Goal: Complete application form

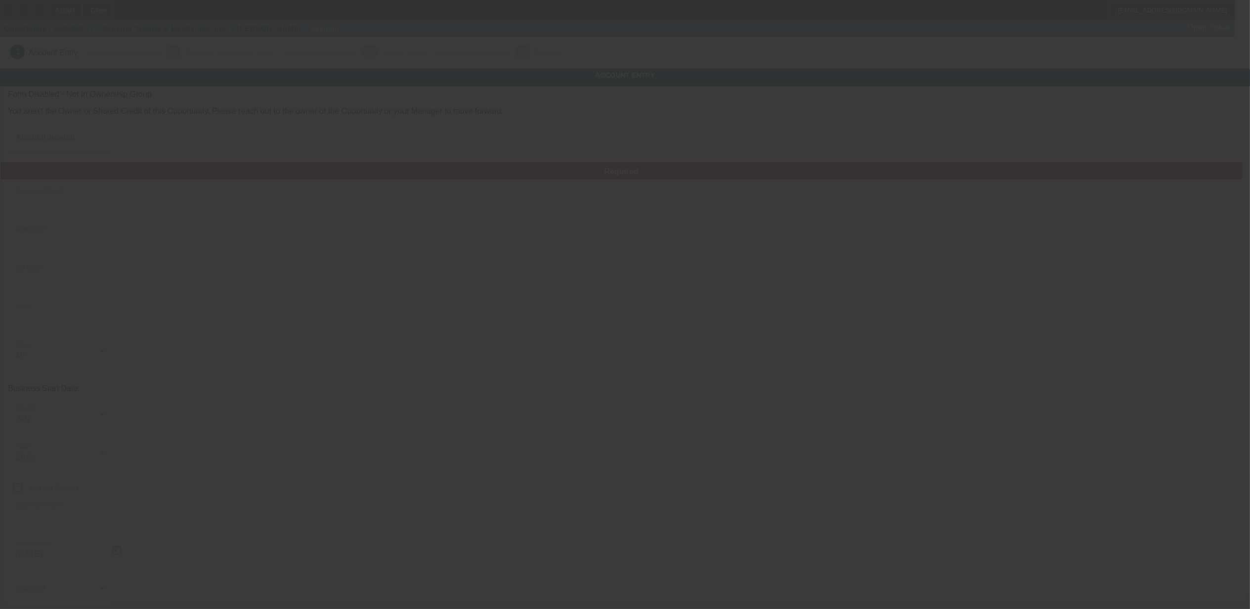
type input "Superior Towing & Mechanical LLC"
type input "[STREET_ADDRESS]"
type input "48033"
type input "Southfield"
type input "(248) 770-6177"
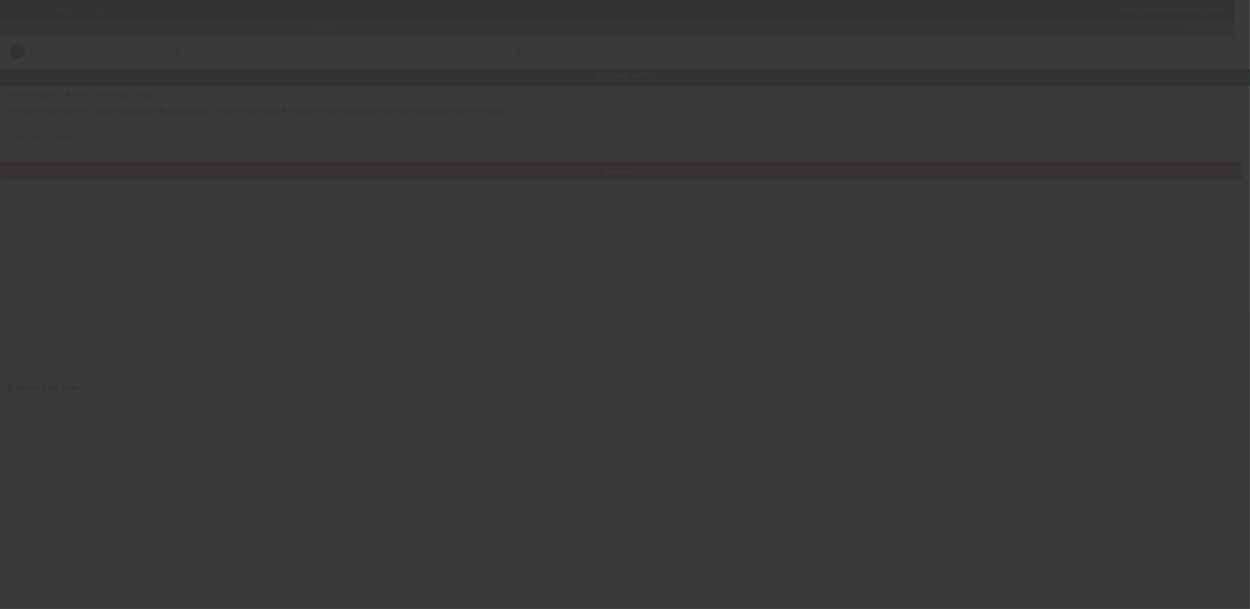
type input "[EMAIL_ADDRESS][DOMAIN_NAME]"
type input "[US_EMPLOYER_IDENTIFICATION_NUMBER]"
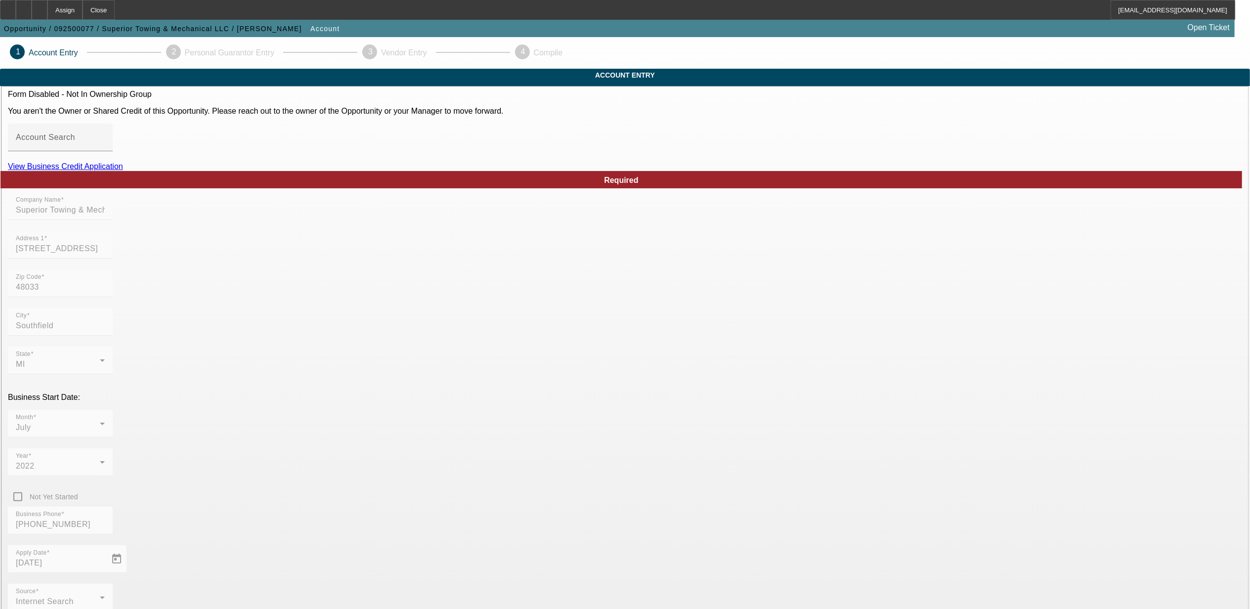
click at [123, 171] on link "View Business Credit Application" at bounding box center [65, 166] width 115 height 8
click at [40, 6] on icon at bounding box center [40, 6] width 0 height 0
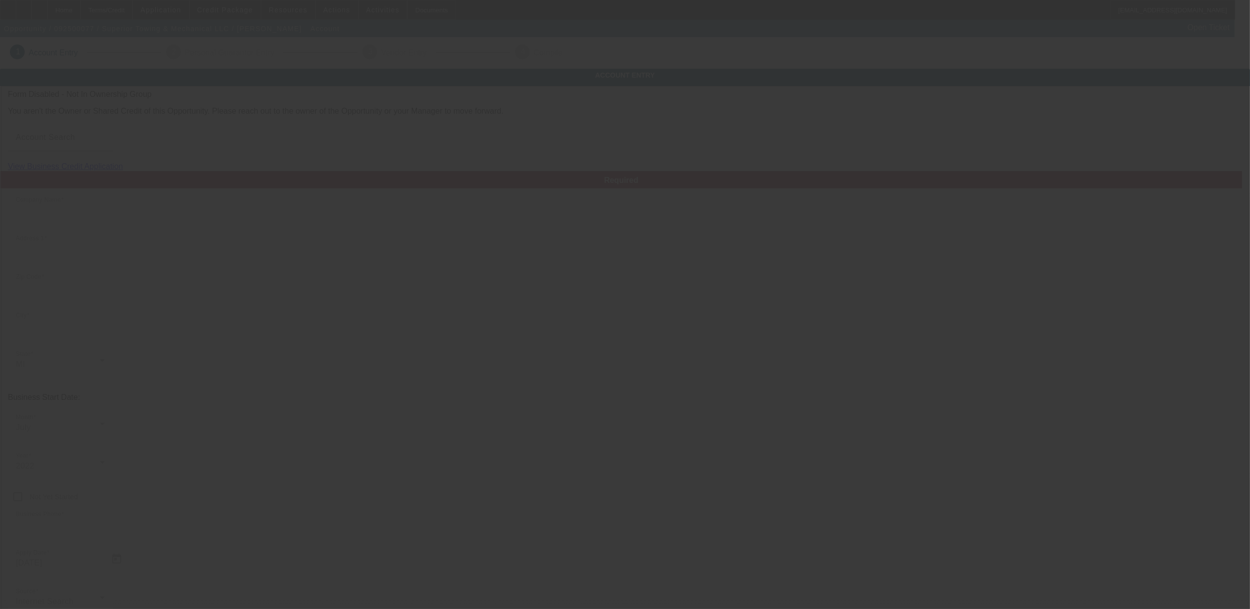
type input "Superior Towing & Mechanical LLC"
type input "[STREET_ADDRESS]"
type input "48033"
type input "Southfield"
type input "[PHONE_NUMBER]"
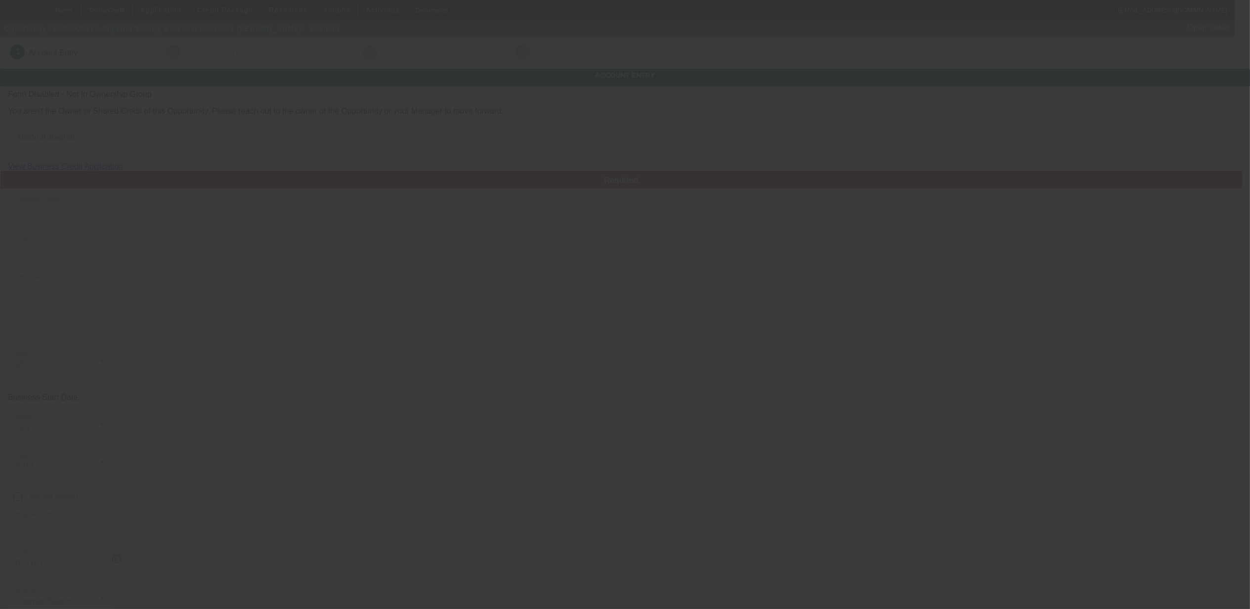
type input "[EMAIL_ADDRESS][DOMAIN_NAME]"
type input "[US_EMPLOYER_IDENTIFICATION_NUMBER]"
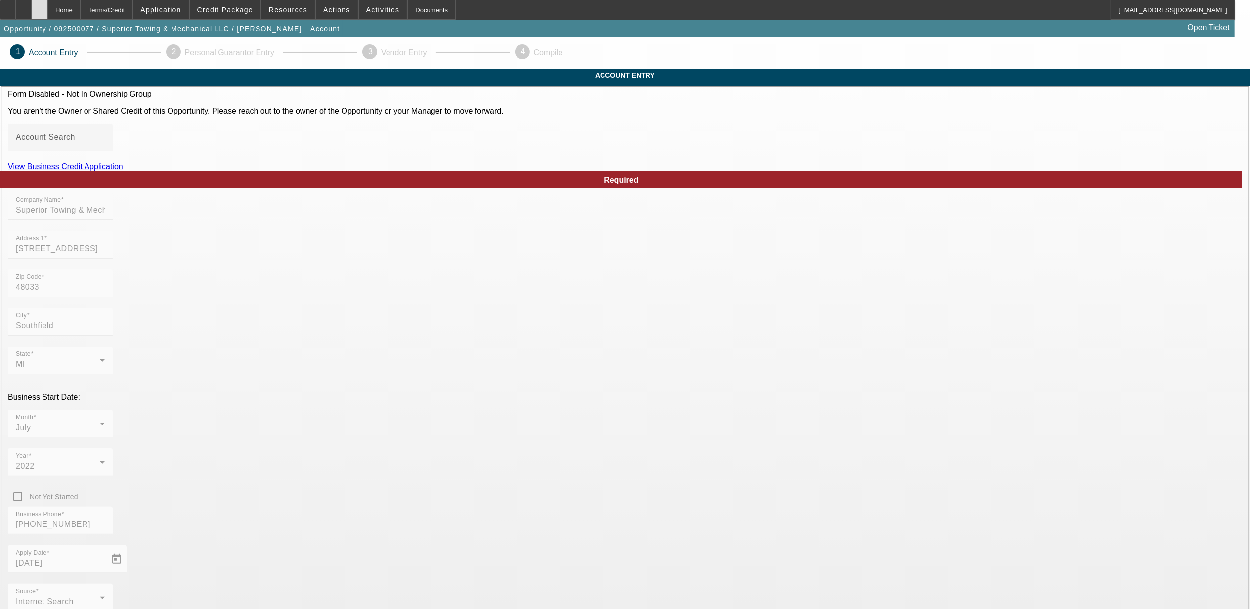
click at [47, 4] on div at bounding box center [40, 10] width 16 height 20
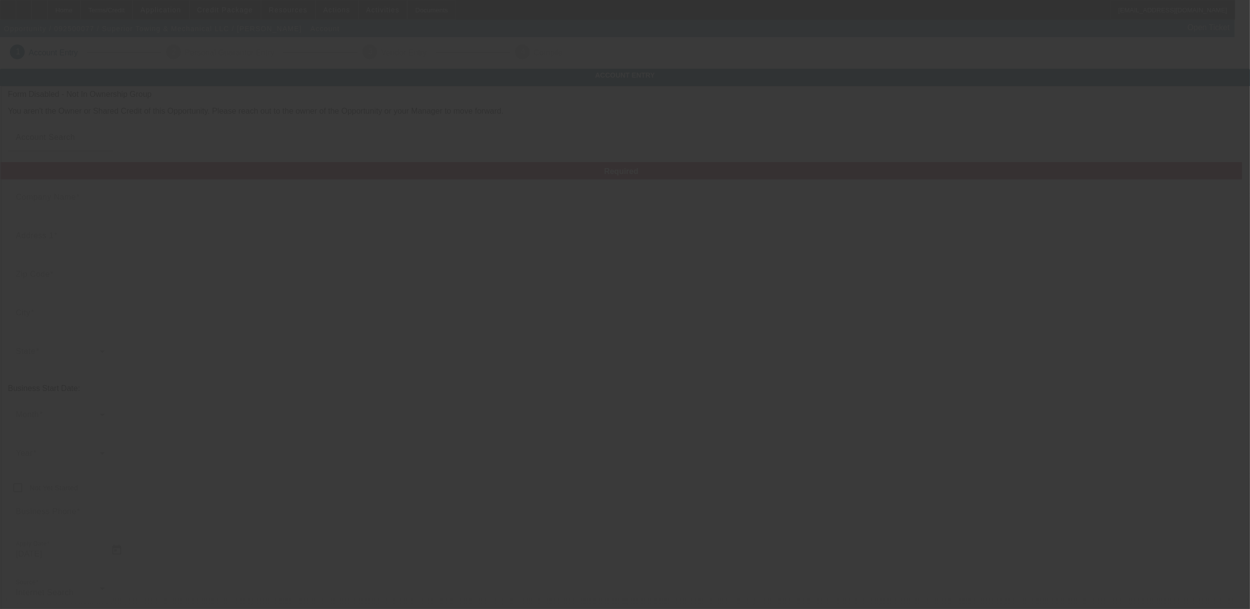
type input "Superior Towing & Mechanical LLC"
type input "24701 Telegraph Road"
type input "48033"
type input "Southfield"
type input "(248) 770-6177"
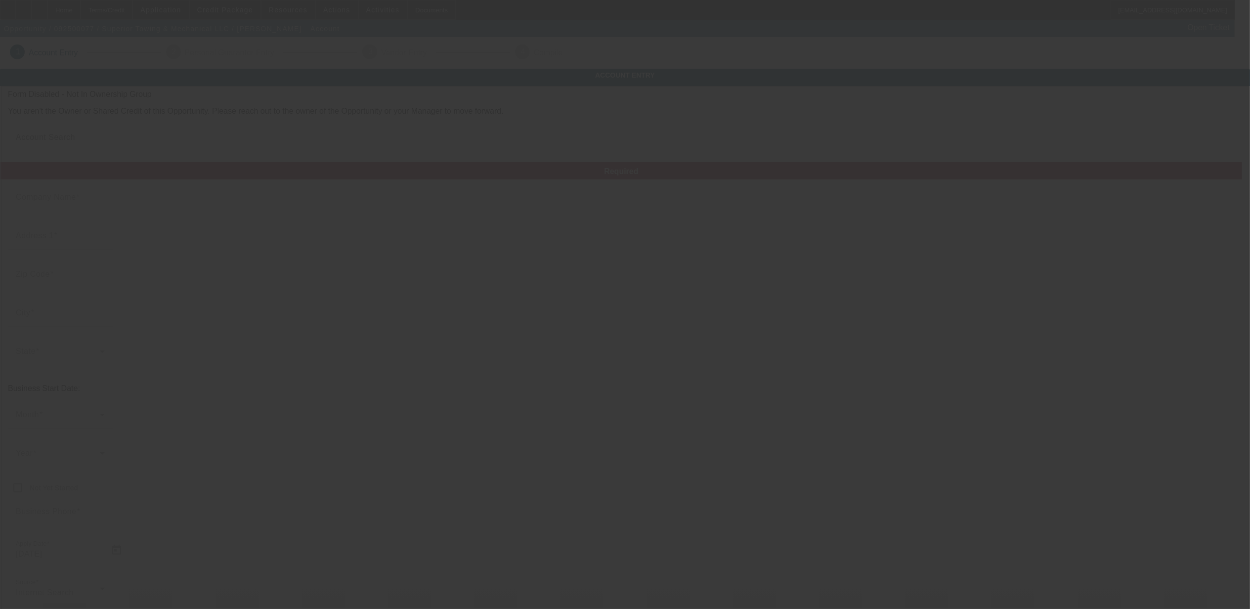
type input "superiortowing24@yahoo.com"
type input "88-3257748"
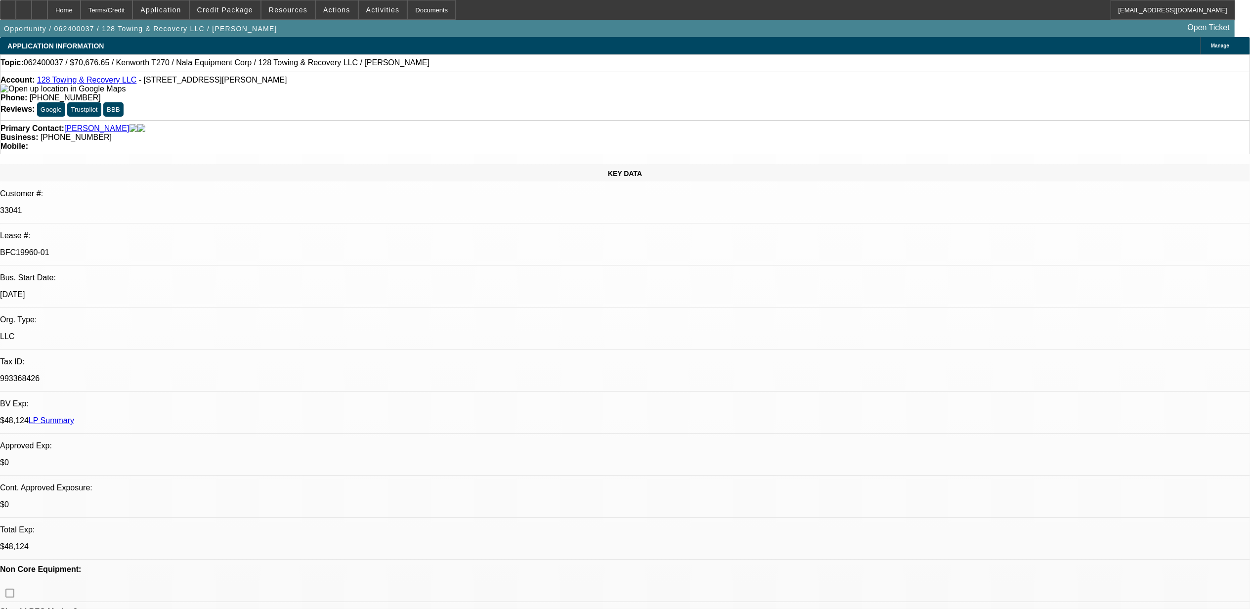
select select "0.15"
select select "2"
select select "0"
select select "0.15"
select select "2"
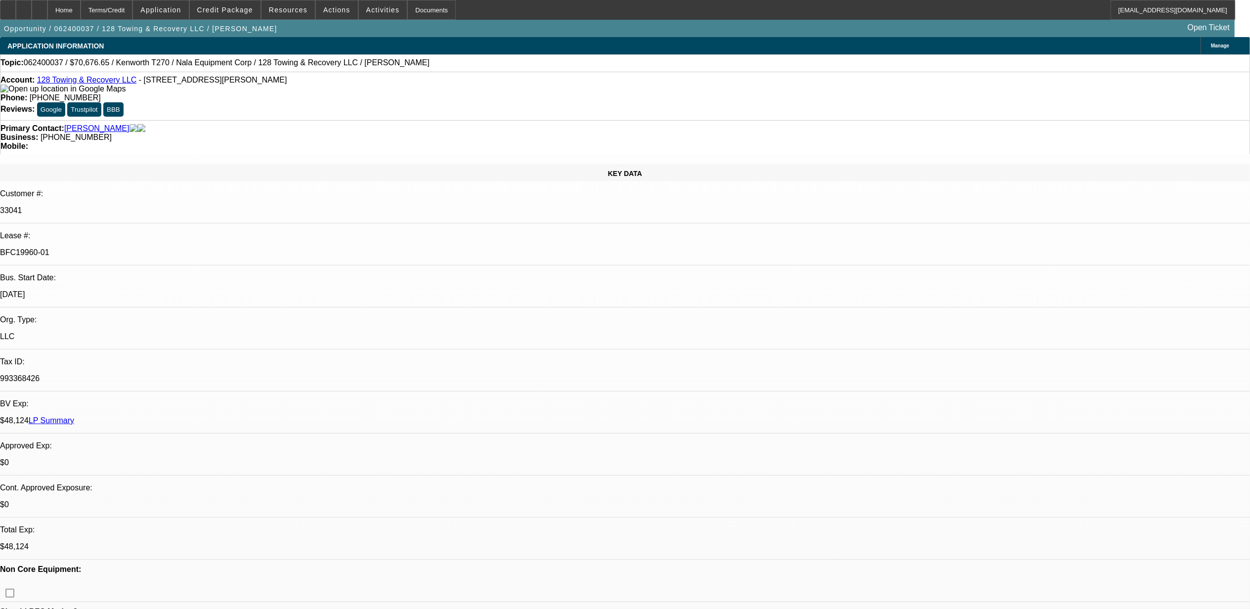
select select "0"
select select "0.15"
select select "2"
select select "0"
select select "0.15"
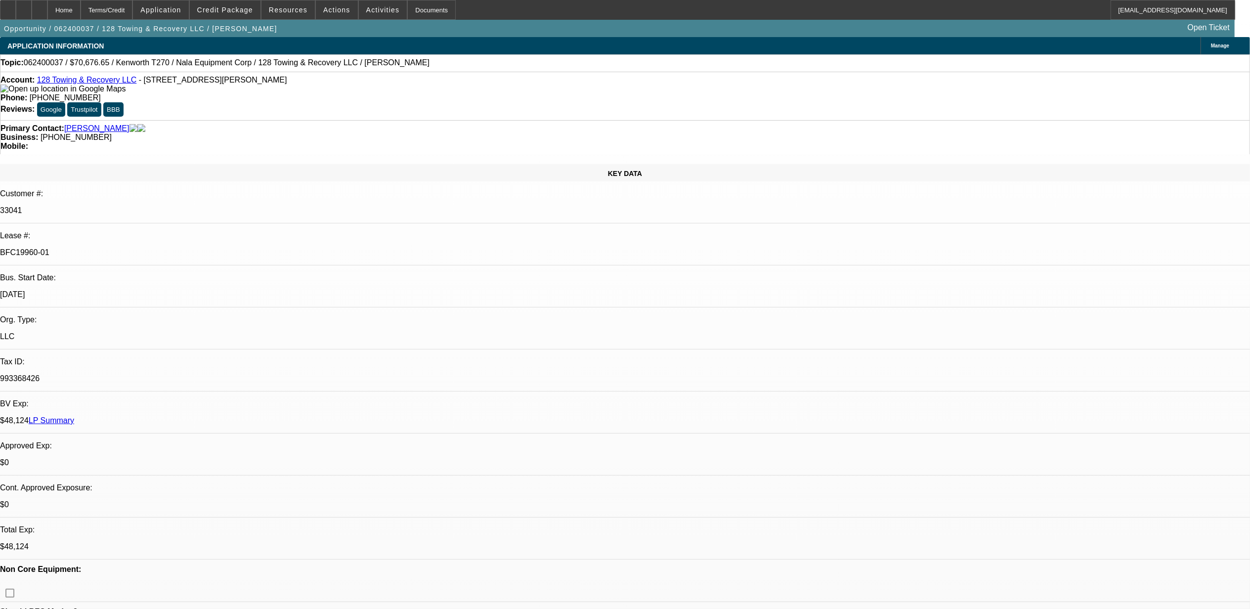
select select "2"
select select "0"
select select "1"
select select "2"
select select "6"
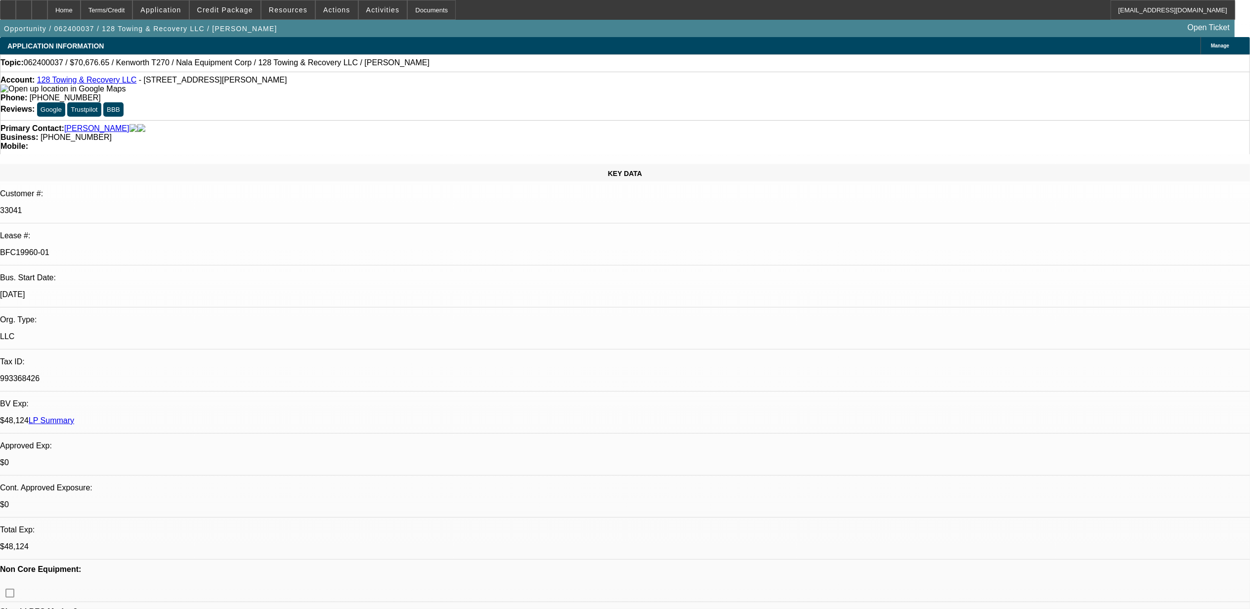
select select "1"
select select "2"
select select "6"
select select "1"
select select "2"
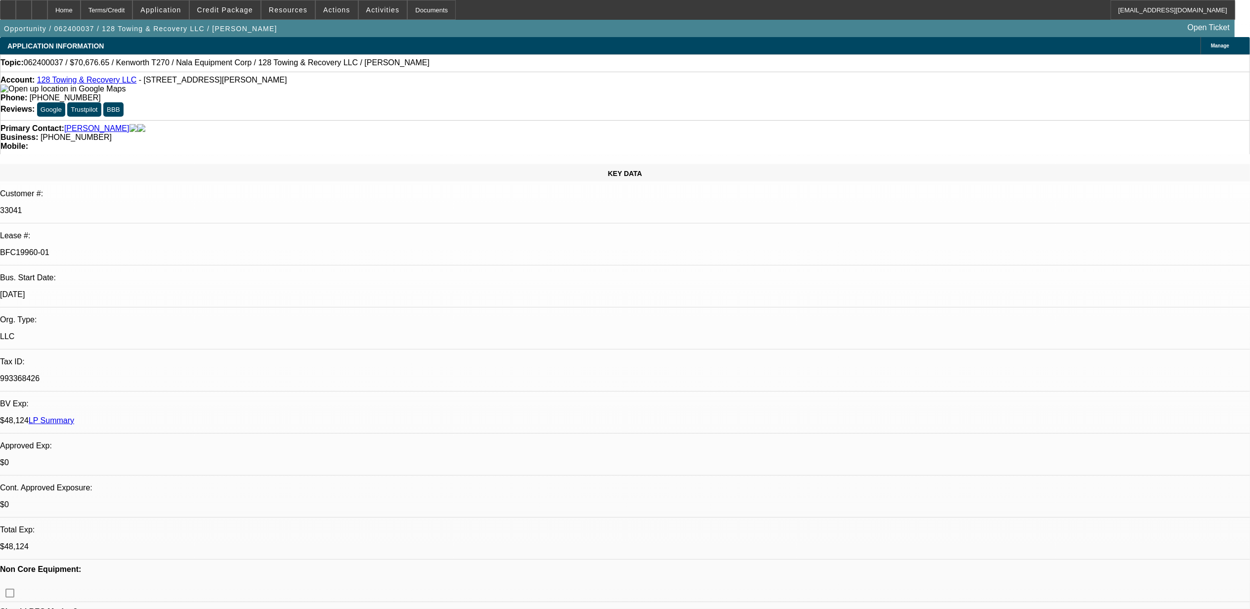
select select "6"
select select "1"
select select "2"
select select "6"
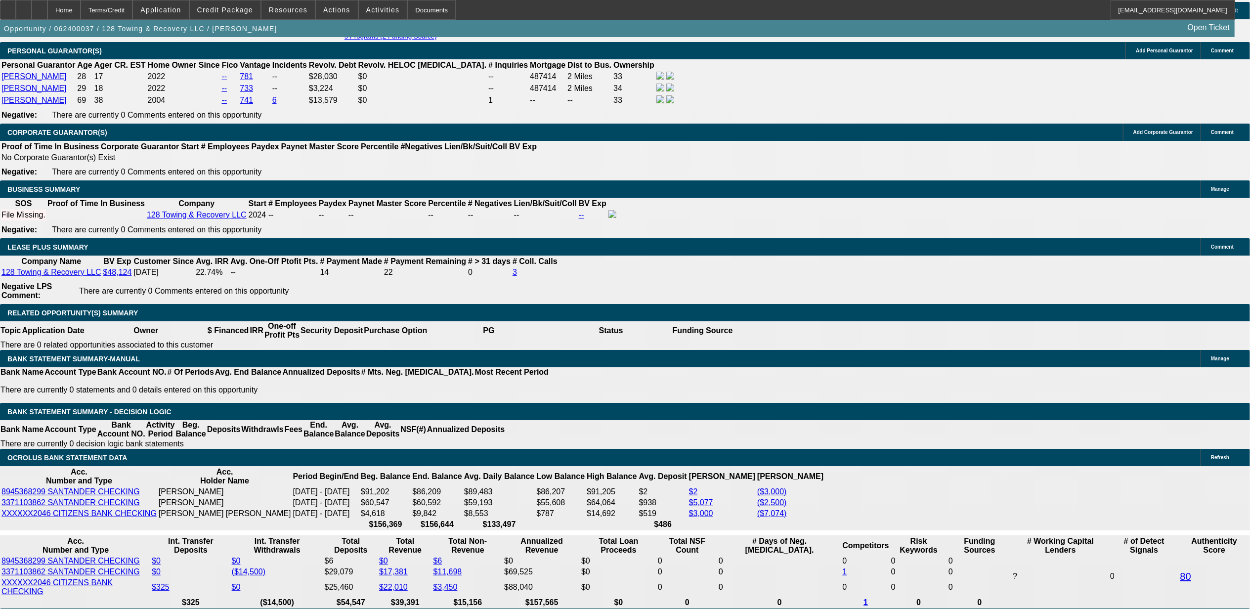
scroll to position [1728, 0]
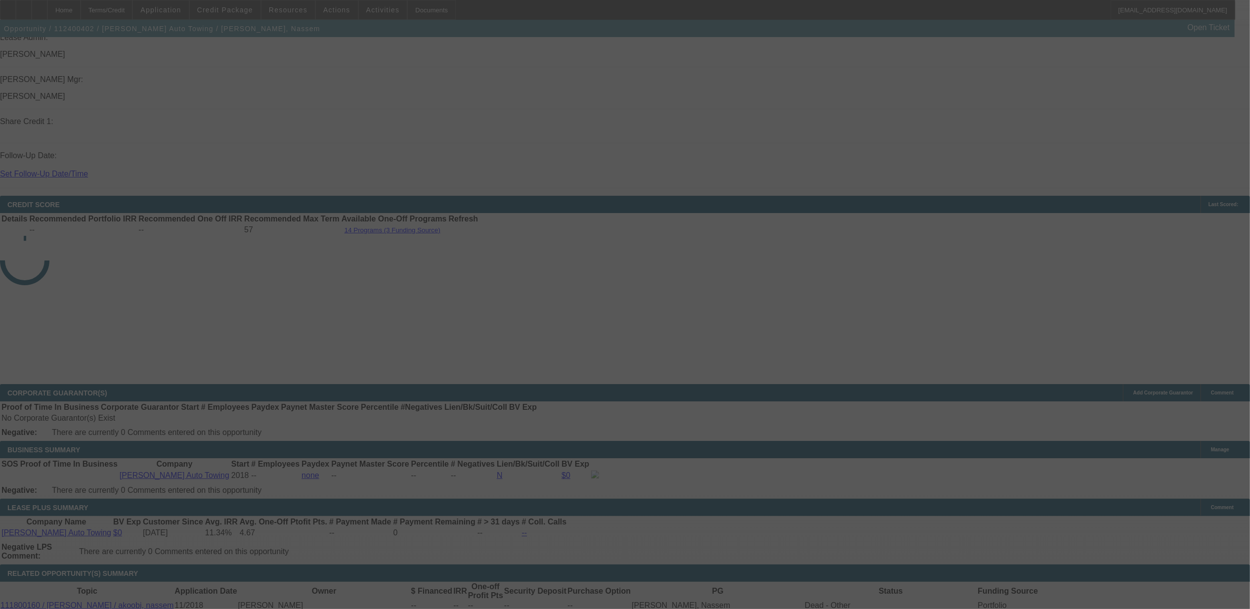
scroll to position [1283, 0]
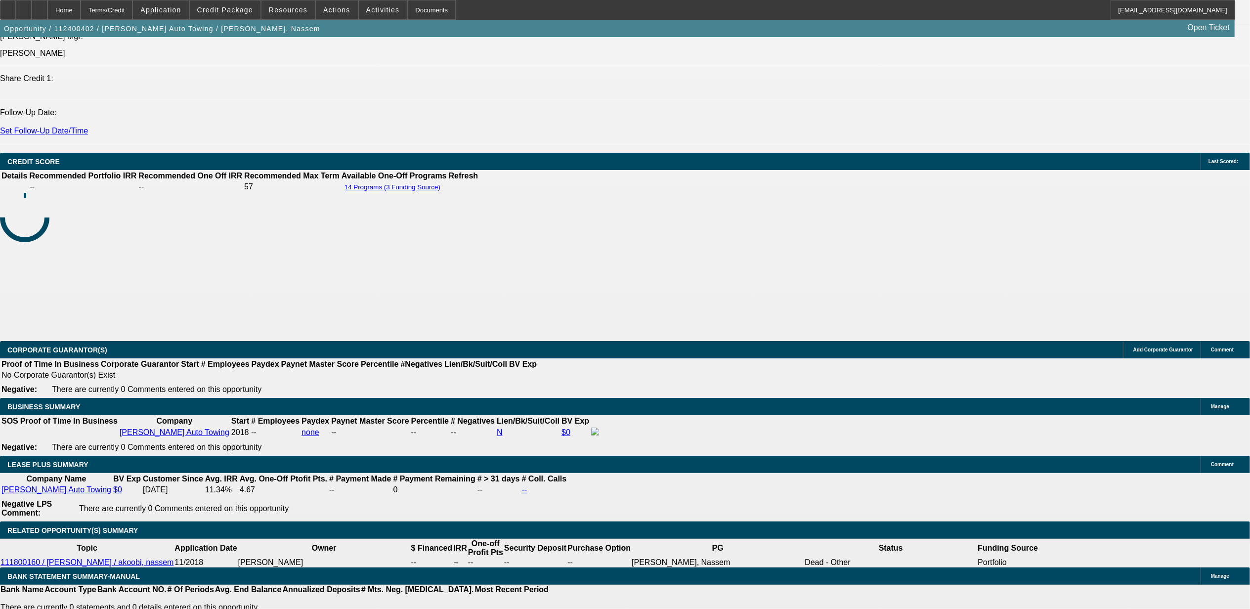
select select "0"
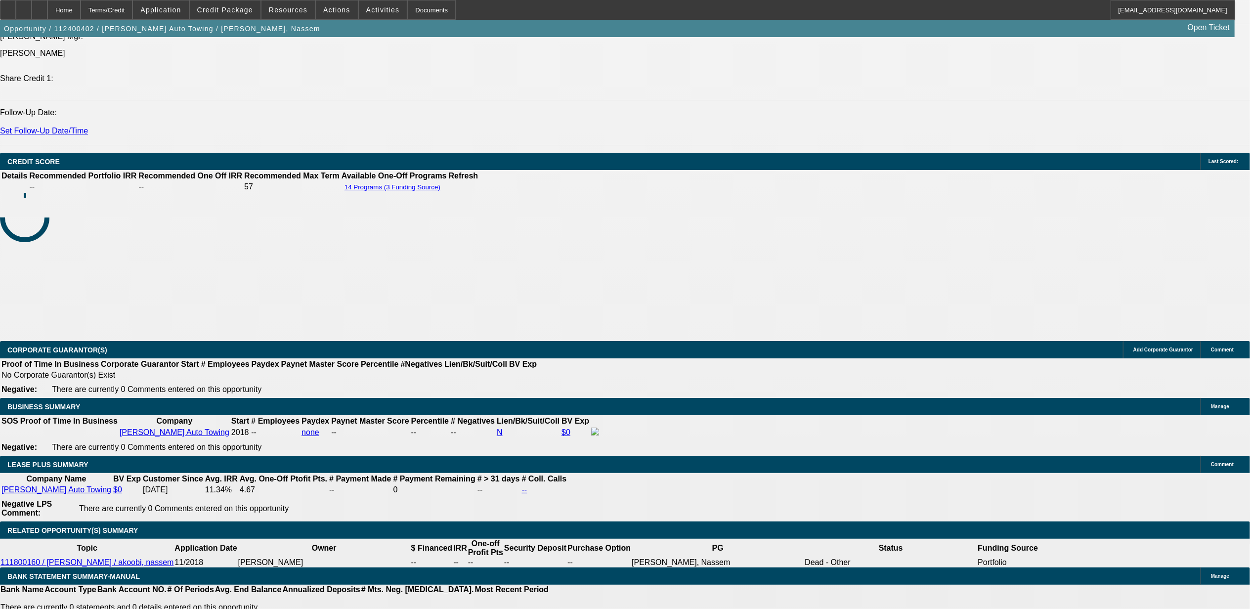
select select "0"
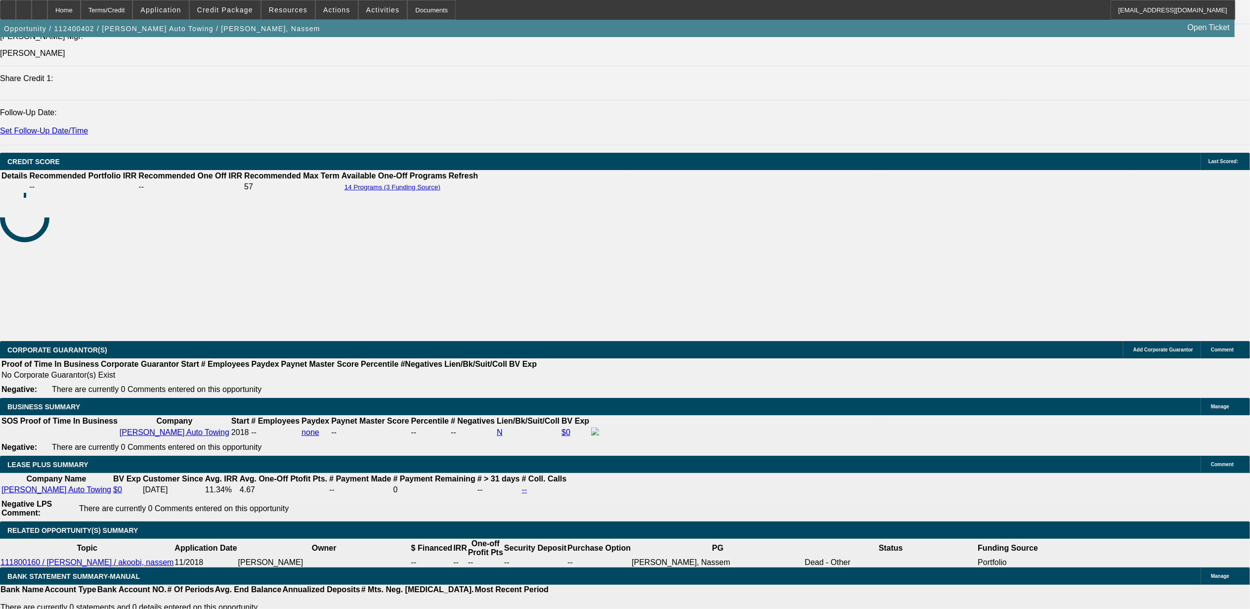
select select "0"
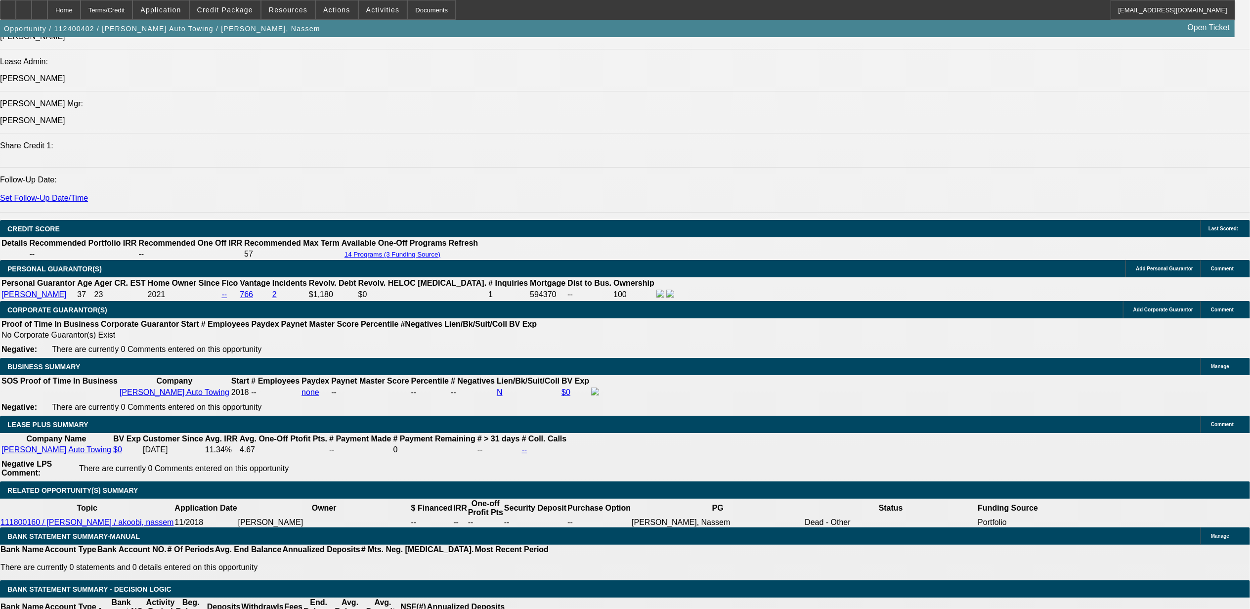
select select "1"
select select "2"
select select "6"
select select "1"
select select "2"
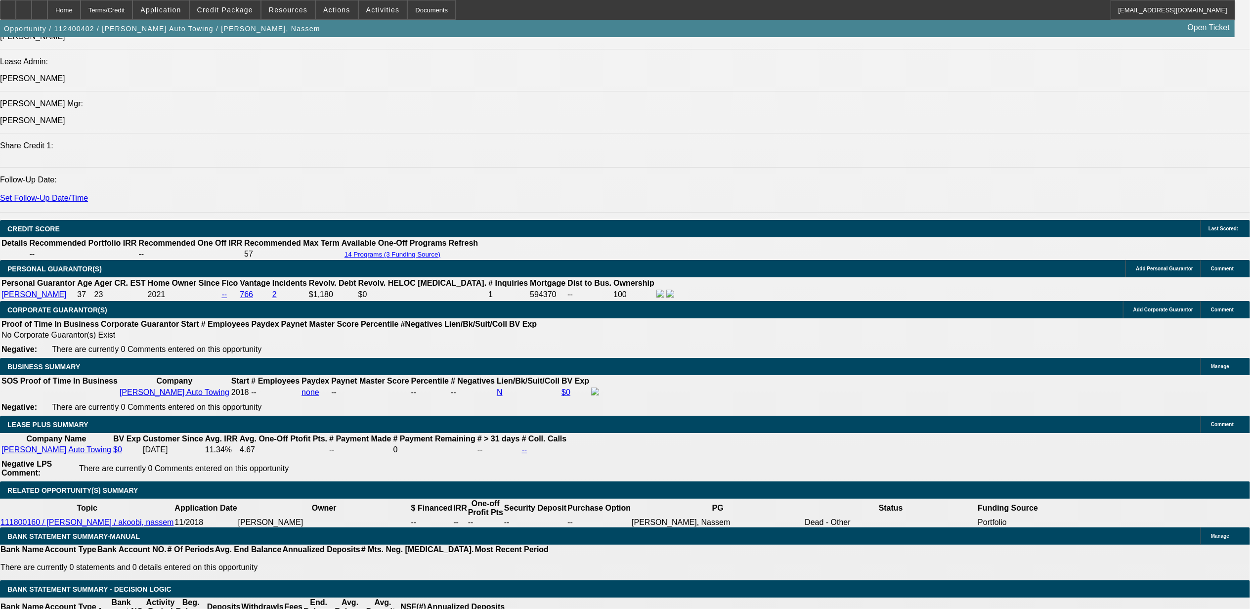
select select "6"
select select "1"
select select "2"
select select "6"
select select "1"
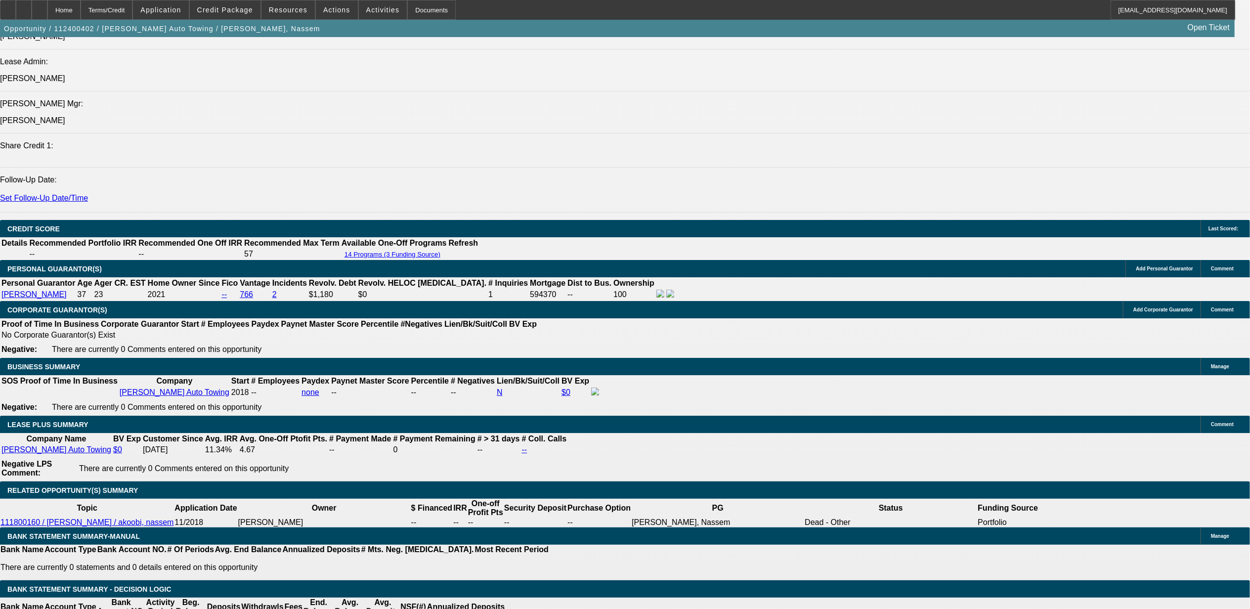
select select "2"
select select "6"
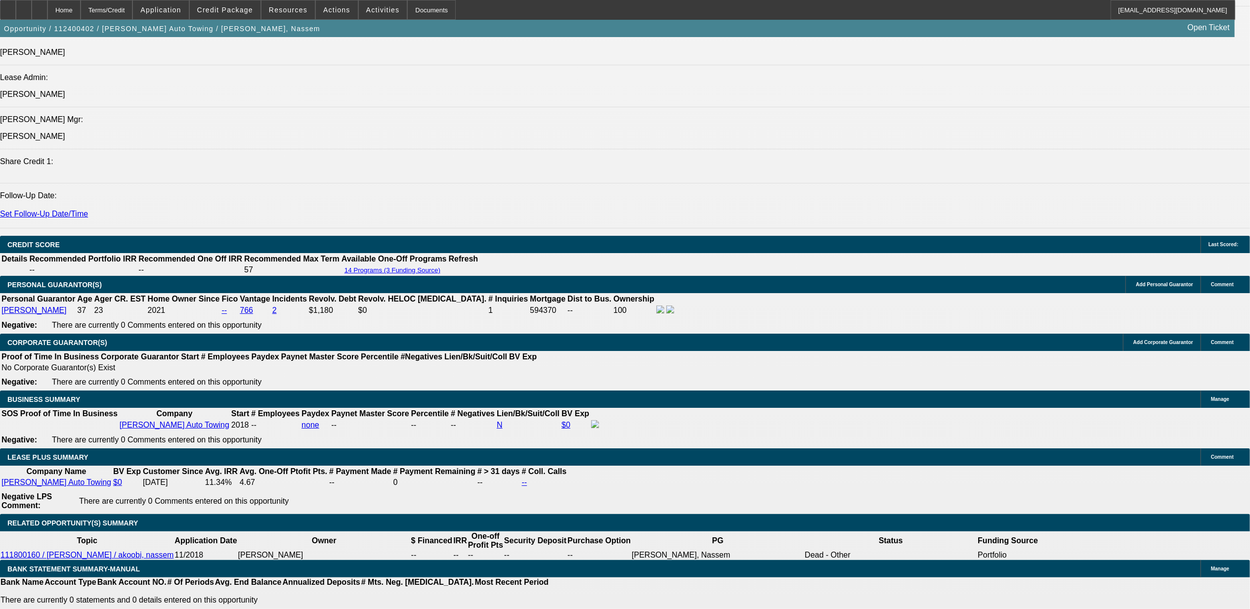
scroll to position [1343, 0]
